Goal: Task Accomplishment & Management: Complete application form

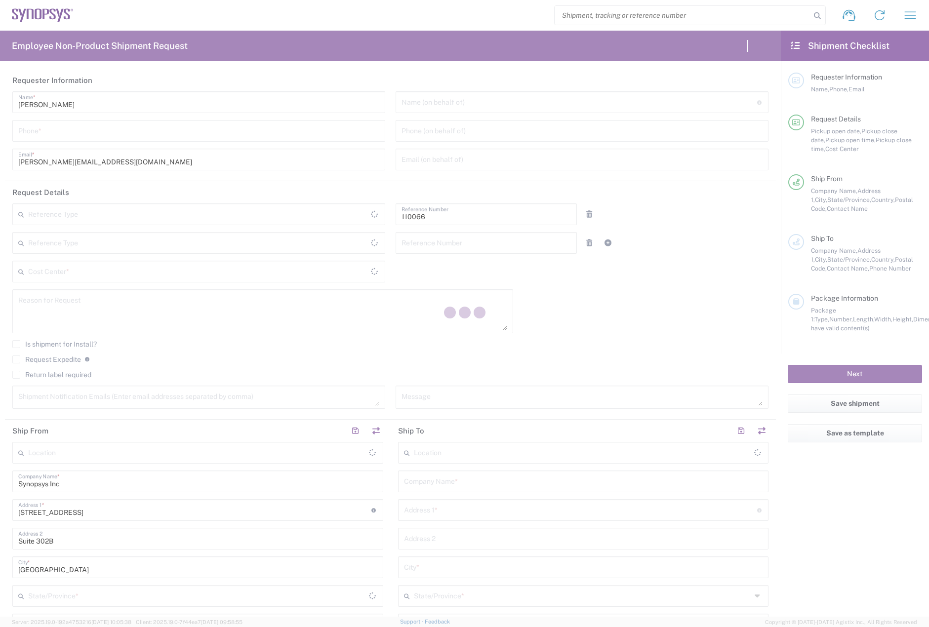
type input "[US_STATE]"
type input "[GEOGRAPHIC_DATA]"
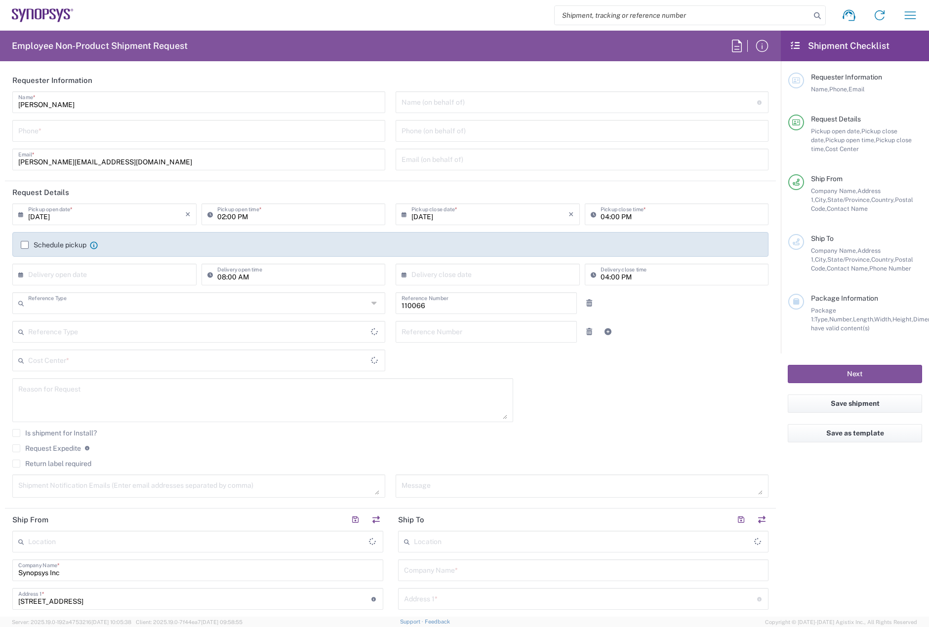
type input "Department"
type input "US01, CIO, IT, ESS2 110066"
type input "[GEOGRAPHIC_DATA]"
type input "Delivered at Place"
type input "Marlboro US04"
